Goal: Use online tool/utility: Utilize a website feature to perform a specific function

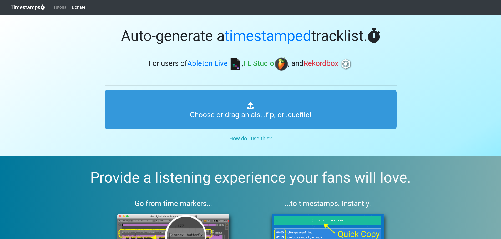
type input "C:\fakepath\01 Uplifting Trance vol 60.cue"
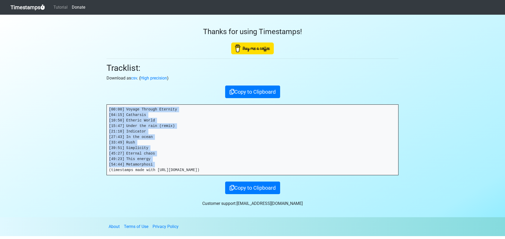
drag, startPoint x: 152, startPoint y: 164, endPoint x: 104, endPoint y: 102, distance: 78.2
click at [104, 102] on div "Thanks for using Timestamps! Tracklist: Download as csv . ( High precision ) Co…" at bounding box center [253, 105] width 300 height 180
copy pre "[00:00] Voyage Through Eternity [04:15] Catharsis [10:50] Etheric World [15:47]…"
